Goal: Task Accomplishment & Management: Use online tool/utility

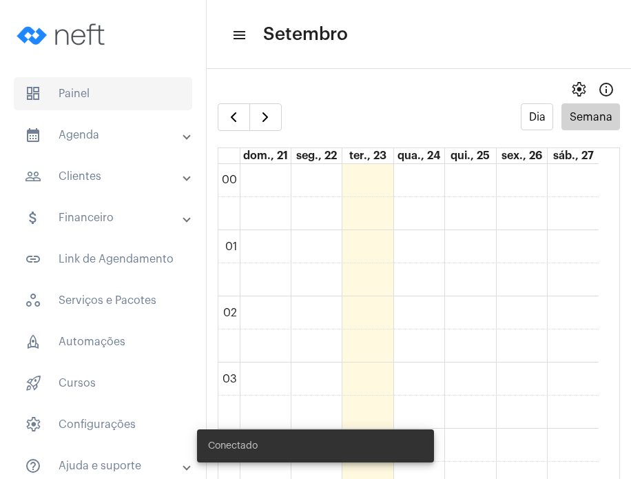
scroll to position [398, 0]
click at [92, 99] on span "dashboard Painel" at bounding box center [103, 93] width 179 height 33
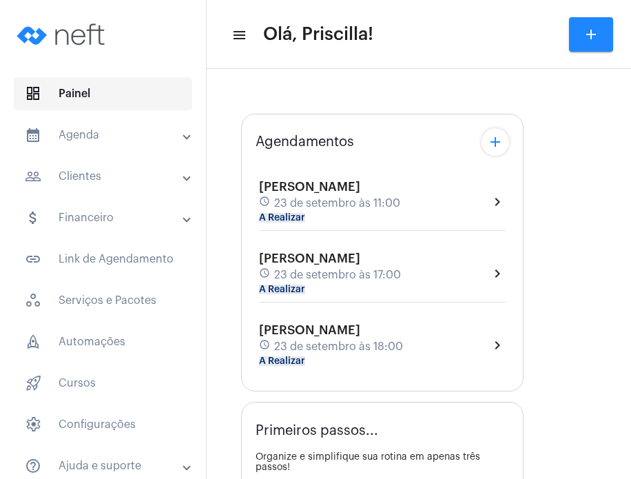
type input "[URL][DOMAIN_NAME]"
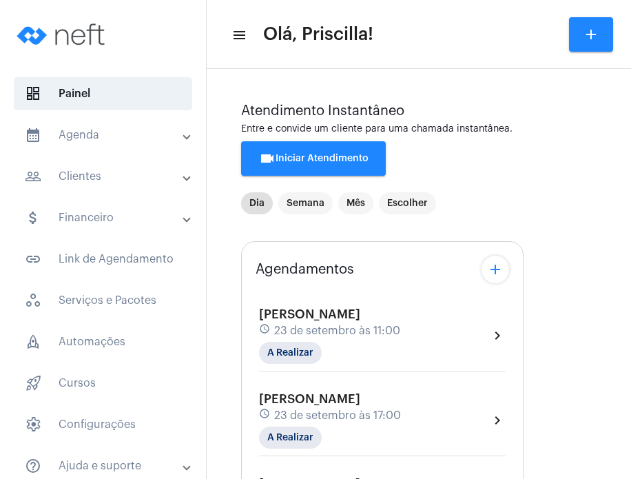
click at [414, 424] on div "[PERSON_NAME] schedule [DATE] 17:00 A Realizar chevron_right" at bounding box center [382, 420] width 247 height 57
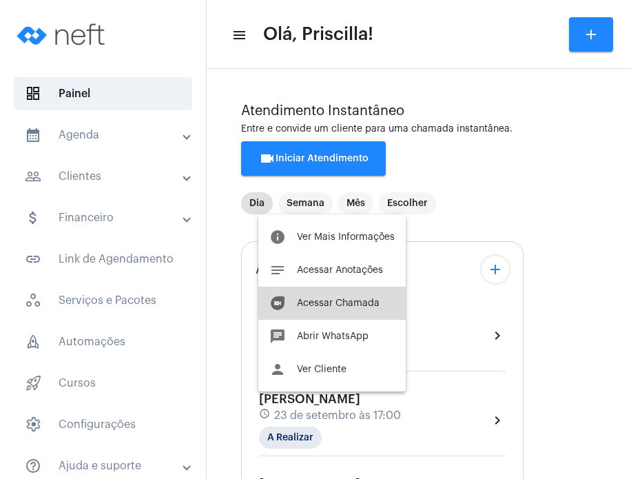
click at [360, 301] on span "Acessar Chamada" at bounding box center [338, 303] width 83 height 10
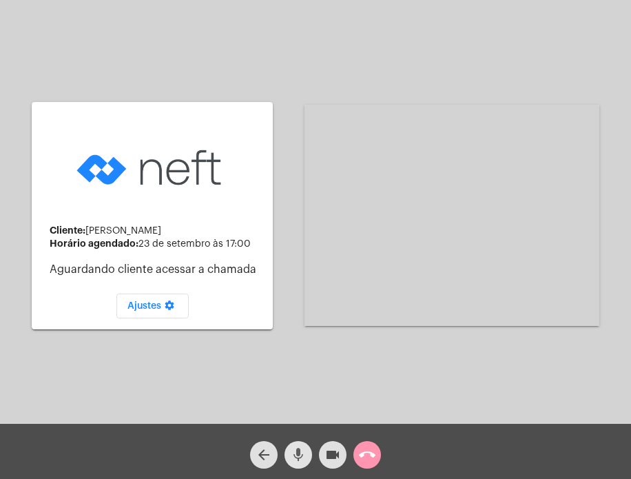
click at [301, 460] on mat-icon "mic" at bounding box center [298, 455] width 17 height 17
click at [17, 392] on div "Cliente: [PERSON_NAME] Horário agendado: [DATE] 17:00 Aguardando cliente acessa…" at bounding box center [315, 214] width 629 height 424
